Goal: Transaction & Acquisition: Purchase product/service

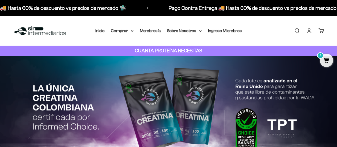
click at [310, 30] on link "Iniciar sesión" at bounding box center [309, 31] width 6 height 6
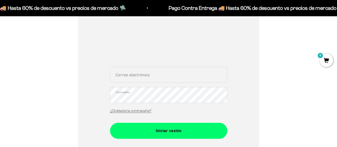
scroll to position [80, 0]
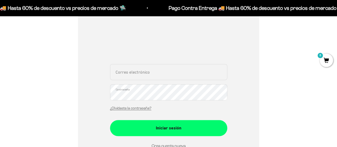
click at [137, 77] on input "Correo electrónico" at bounding box center [168, 72] width 117 height 16
type input "[EMAIL_ADDRESS][DOMAIN_NAME]"
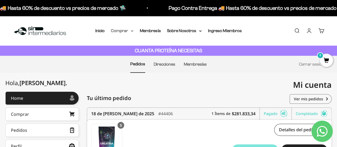
click at [128, 29] on summary "Comprar" at bounding box center [122, 30] width 22 height 7
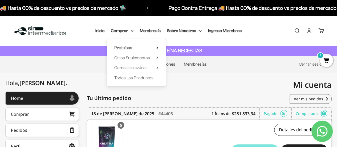
click at [128, 49] on span "Proteínas" at bounding box center [123, 47] width 18 height 5
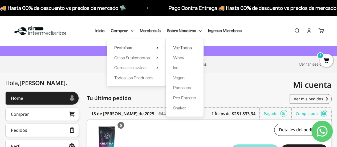
click at [185, 48] on span "Ver Todos" at bounding box center [182, 47] width 19 height 5
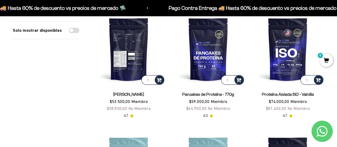
scroll to position [80, 0]
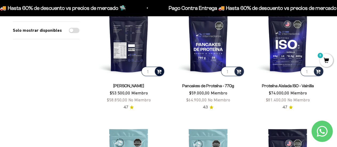
click at [161, 71] on span at bounding box center [159, 71] width 5 height 6
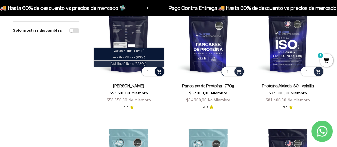
click at [144, 64] on span "Vainilla / 5 libras (2280g)" at bounding box center [128, 64] width 35 height 4
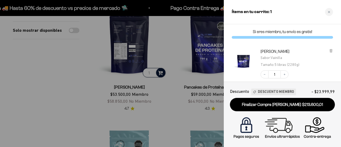
click at [131, 48] on div at bounding box center [170, 73] width 341 height 147
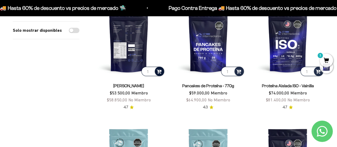
click at [133, 43] on img at bounding box center [128, 40] width 73 height 73
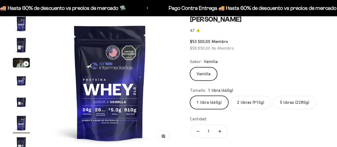
scroll to position [0, 688]
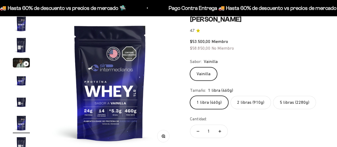
click at [246, 103] on label "2 libras (910g)" at bounding box center [251, 102] width 41 height 13
click at [190, 96] on input "2 libras (910g)" at bounding box center [190, 95] width 0 height 0
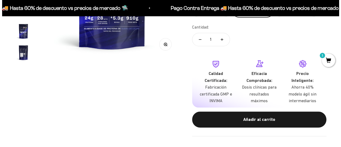
scroll to position [160, 0]
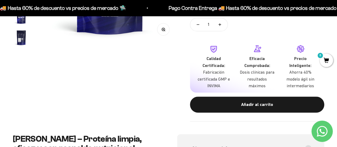
click at [262, 107] on div "Añadir al carrito" at bounding box center [257, 104] width 113 height 7
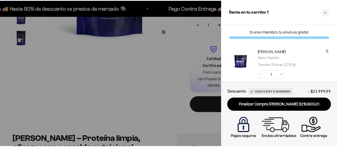
scroll to position [0, 0]
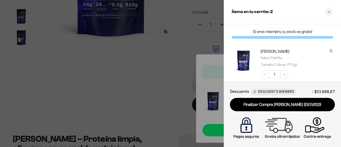
click at [162, 89] on div at bounding box center [170, 73] width 341 height 147
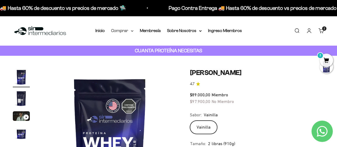
click at [120, 32] on summary "Comprar" at bounding box center [122, 30] width 22 height 7
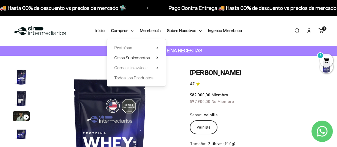
click at [141, 57] on span "Otros Suplementos" at bounding box center [132, 57] width 36 height 5
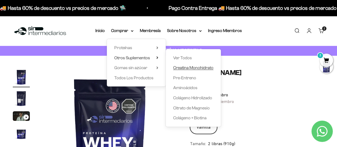
click at [192, 68] on span "Creatina Monohidrato" at bounding box center [193, 67] width 40 height 5
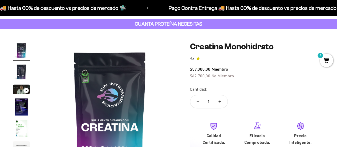
click at [220, 101] on icon "Aumentar cantidad" at bounding box center [220, 101] width 0 height 3
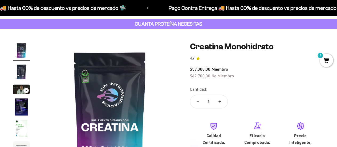
click at [199, 101] on button "Reducir cantidad" at bounding box center [197, 101] width 15 height 13
type input "5"
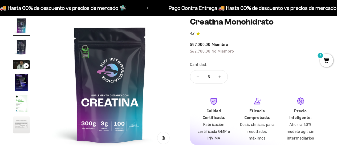
scroll to position [133, 0]
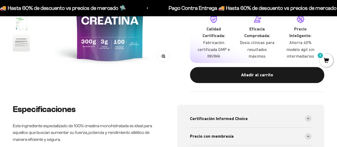
drag, startPoint x: 254, startPoint y: 77, endPoint x: 253, endPoint y: 85, distance: 7.8
click at [254, 77] on div "Añadir al carrito" at bounding box center [257, 74] width 113 height 7
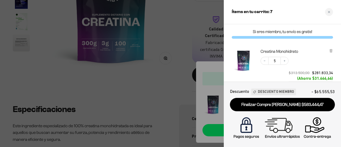
click at [179, 31] on div at bounding box center [170, 73] width 341 height 147
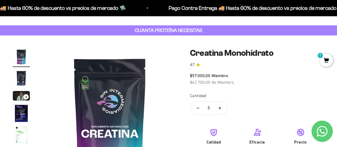
scroll to position [0, 0]
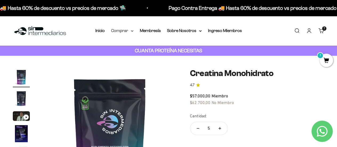
click at [119, 30] on summary "Comprar" at bounding box center [122, 30] width 22 height 7
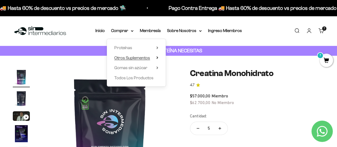
click at [125, 58] on span "Otros Suplementos" at bounding box center [132, 57] width 36 height 5
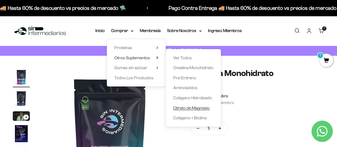
click at [190, 107] on span "Citrato de Magnesio" at bounding box center [191, 108] width 37 height 5
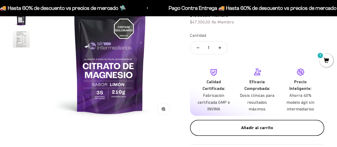
scroll to position [80, 0]
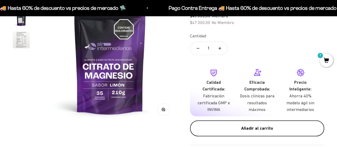
click at [250, 130] on div "Añadir al carrito" at bounding box center [257, 128] width 113 height 7
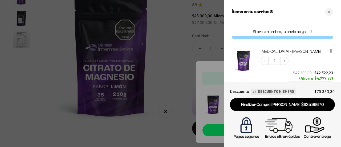
click at [169, 34] on div at bounding box center [170, 73] width 341 height 147
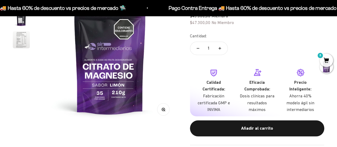
scroll to position [0, 0]
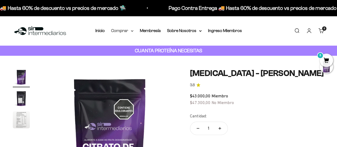
click at [120, 31] on summary "Comprar" at bounding box center [122, 30] width 22 height 7
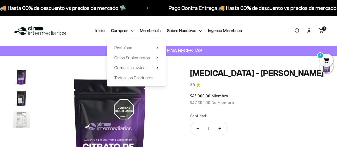
click at [139, 67] on span "Gomas sin azúcar" at bounding box center [130, 67] width 33 height 5
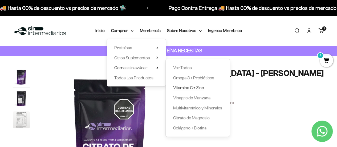
click at [192, 89] on span "Vitamina C + Zinc" at bounding box center [188, 87] width 31 height 5
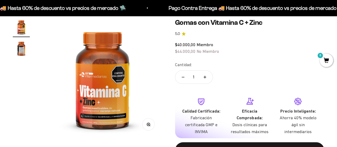
scroll to position [27, 0]
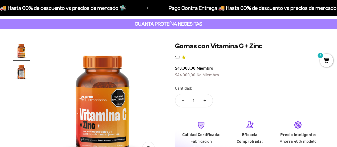
click at [205, 100] on icon "Aumentar cantidad" at bounding box center [205, 100] width 3 height 0
click at [180, 100] on button "Reducir cantidad" at bounding box center [182, 100] width 15 height 13
type input "1"
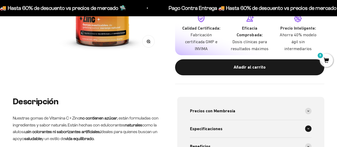
scroll to position [160, 0]
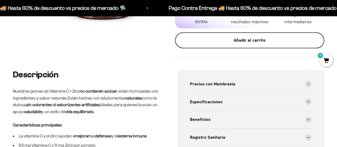
click at [232, 41] on div "Añadir al carrito" at bounding box center [250, 40] width 128 height 7
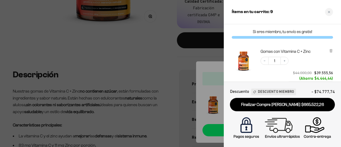
click at [159, 70] on div at bounding box center [170, 73] width 341 height 147
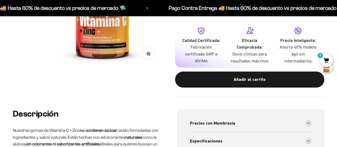
scroll to position [0, 0]
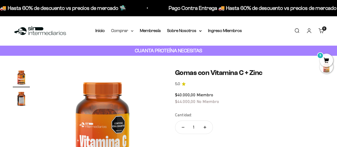
click at [121, 30] on summary "Comprar" at bounding box center [122, 30] width 22 height 7
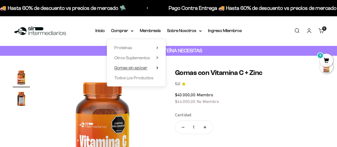
click at [139, 70] on span "Gomas sin azúcar" at bounding box center [130, 67] width 33 height 5
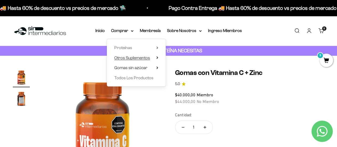
click at [135, 57] on span "Otros Suplementos" at bounding box center [132, 57] width 36 height 5
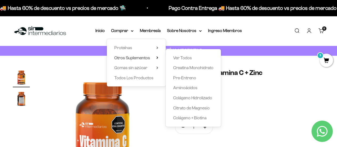
click at [265, 37] on div "Menú Buscar Inicio Comprar Proteínas Ver Todos Whey Iso Vegan Pancakes Pre-Entr…" at bounding box center [168, 31] width 337 height 30
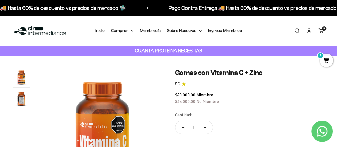
click at [319, 29] on link "Carrito 9" at bounding box center [321, 31] width 6 height 6
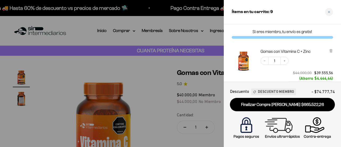
click at [273, 102] on link "Finalizar Compra [PERSON_NAME] $665.522,26" at bounding box center [282, 105] width 105 height 14
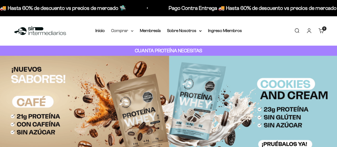
click at [121, 29] on summary "Comprar" at bounding box center [122, 30] width 22 height 7
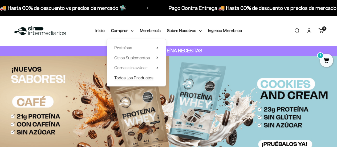
click at [135, 76] on span "Todos Los Productos" at bounding box center [133, 77] width 39 height 5
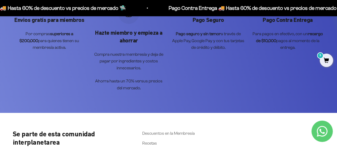
scroll to position [1208, 0]
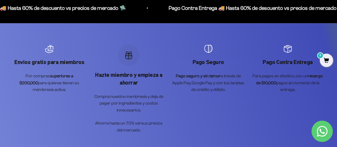
click at [327, 60] on span "9" at bounding box center [326, 60] width 13 height 13
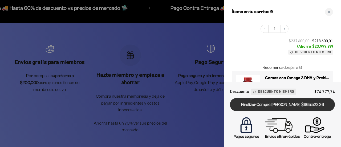
scroll to position [278, 0]
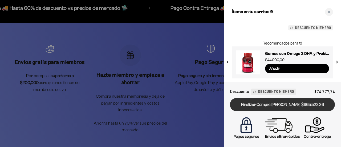
click at [280, 106] on link "Finalizar Compra [PERSON_NAME] $665.522,26" at bounding box center [282, 105] width 105 height 14
